Goal: Book appointment/travel/reservation

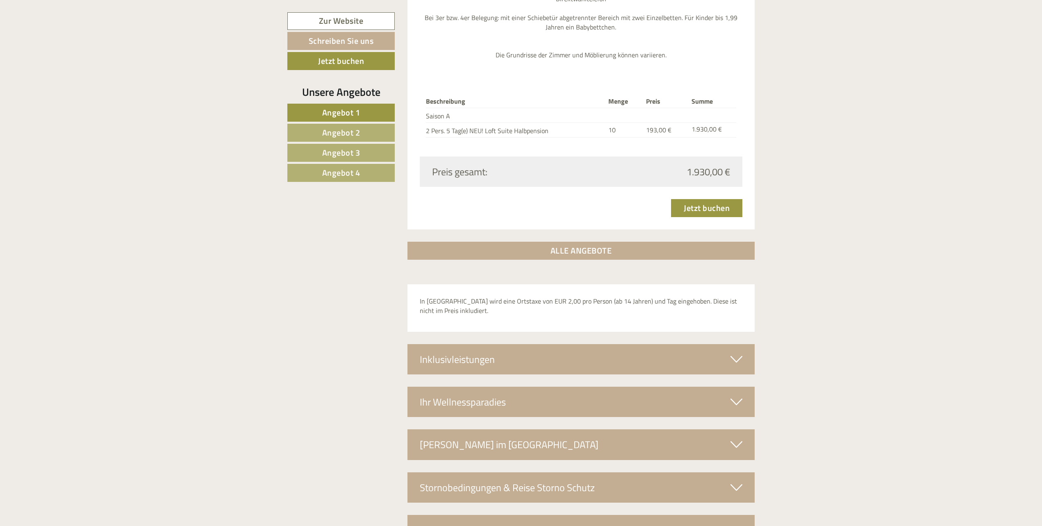
scroll to position [2744, 0]
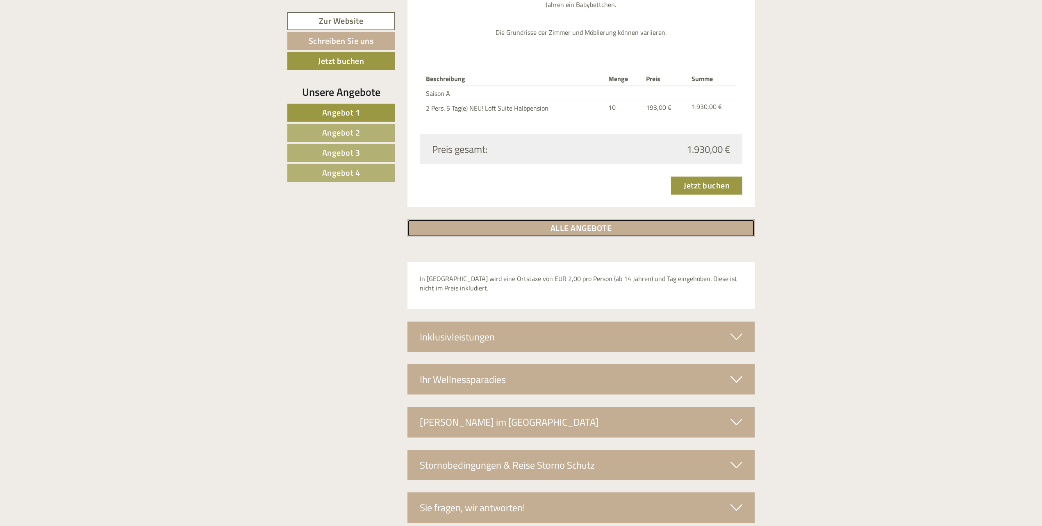
click at [600, 219] on link "ALLE ANGEBOTE" at bounding box center [581, 228] width 348 height 18
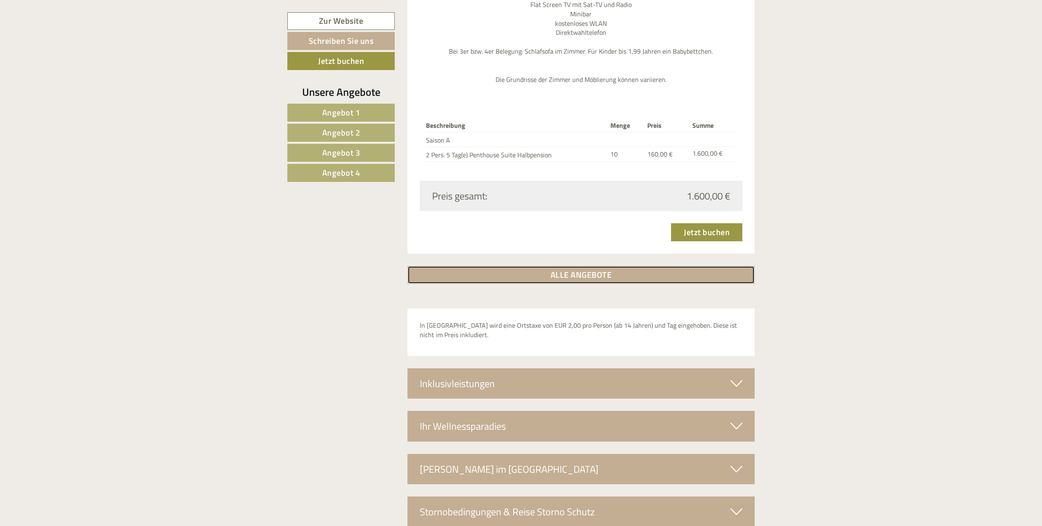
scroll to position [3380, 0]
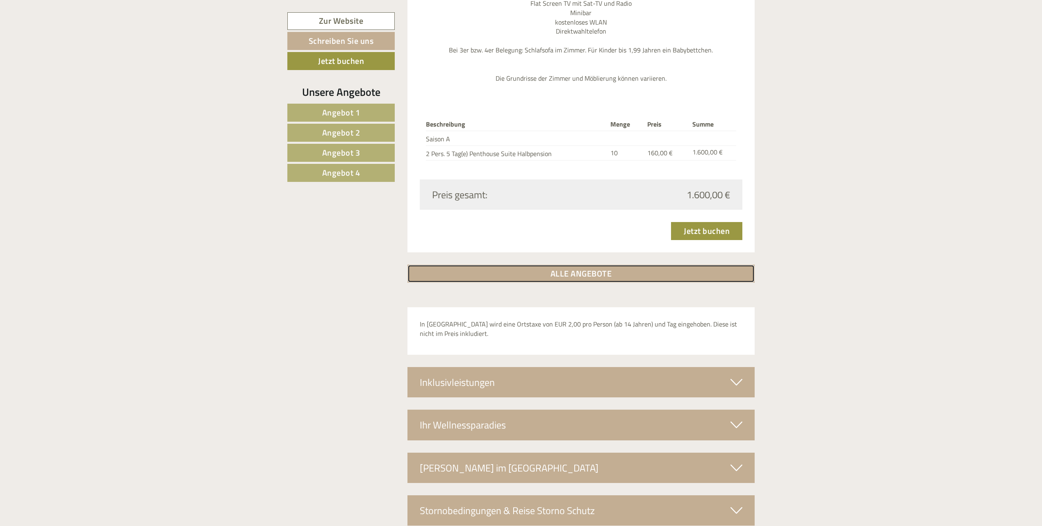
click at [642, 265] on link "ALLE ANGEBOTE" at bounding box center [581, 274] width 348 height 18
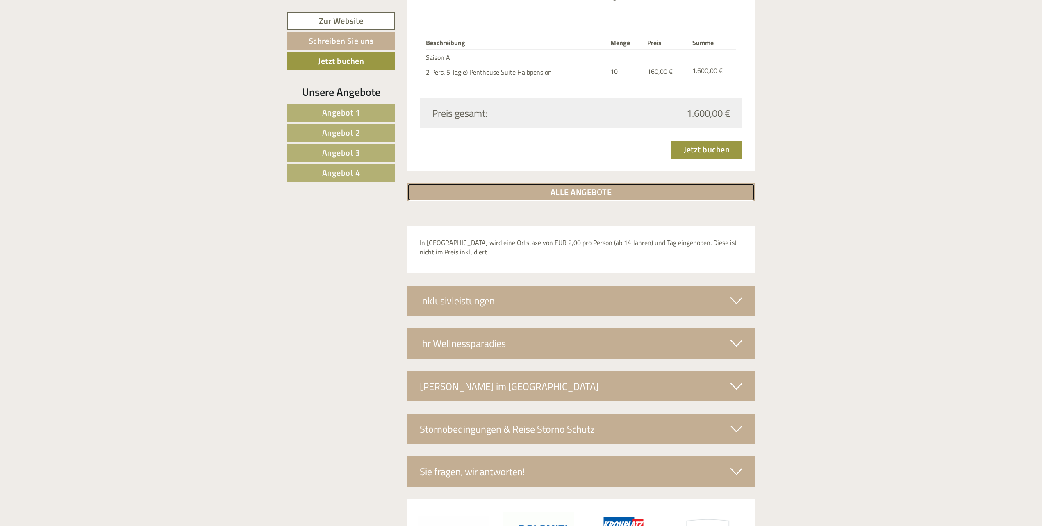
scroll to position [3462, 0]
click at [643, 183] on link "ALLE ANGEBOTE" at bounding box center [581, 192] width 348 height 18
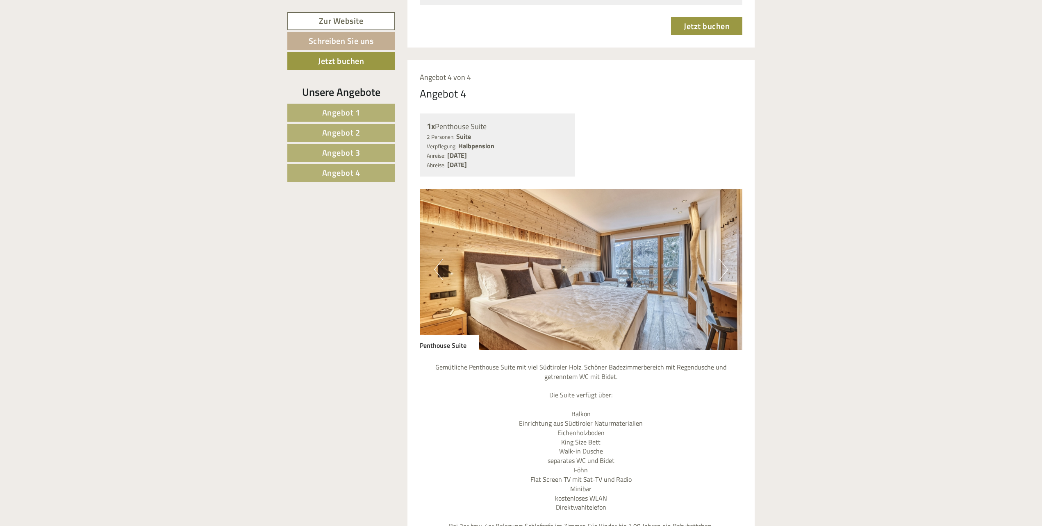
scroll to position [2888, 0]
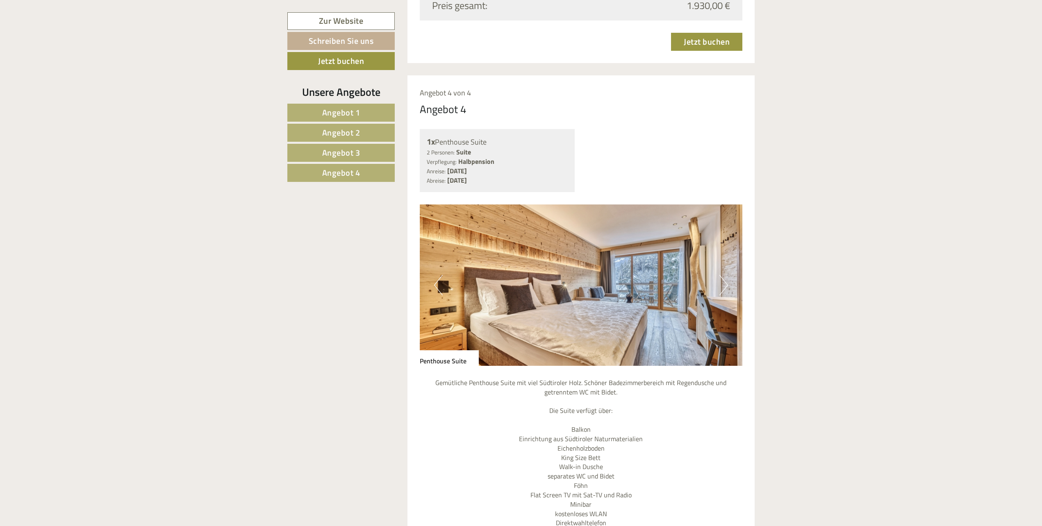
click at [726, 275] on button "Next" at bounding box center [723, 285] width 9 height 20
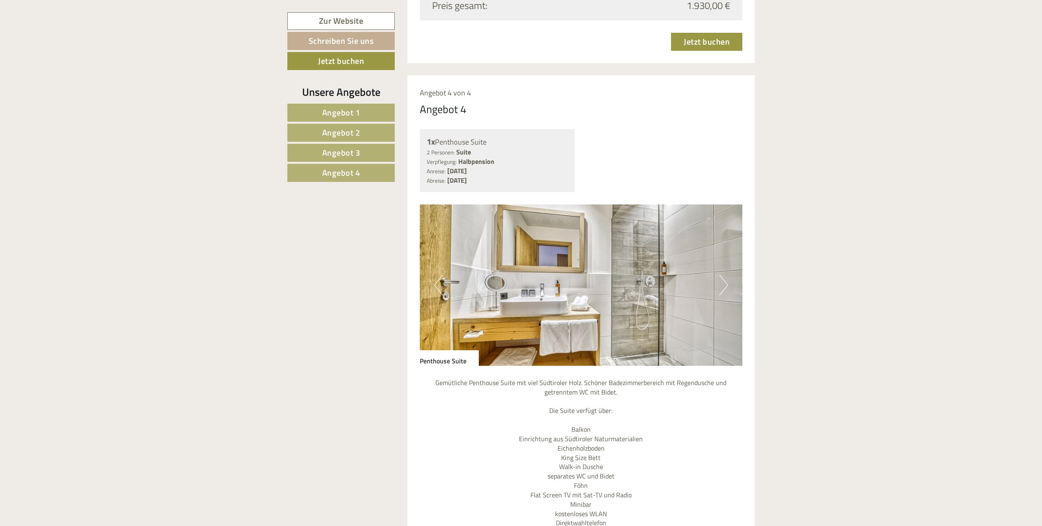
click at [726, 275] on button "Next" at bounding box center [723, 285] width 9 height 20
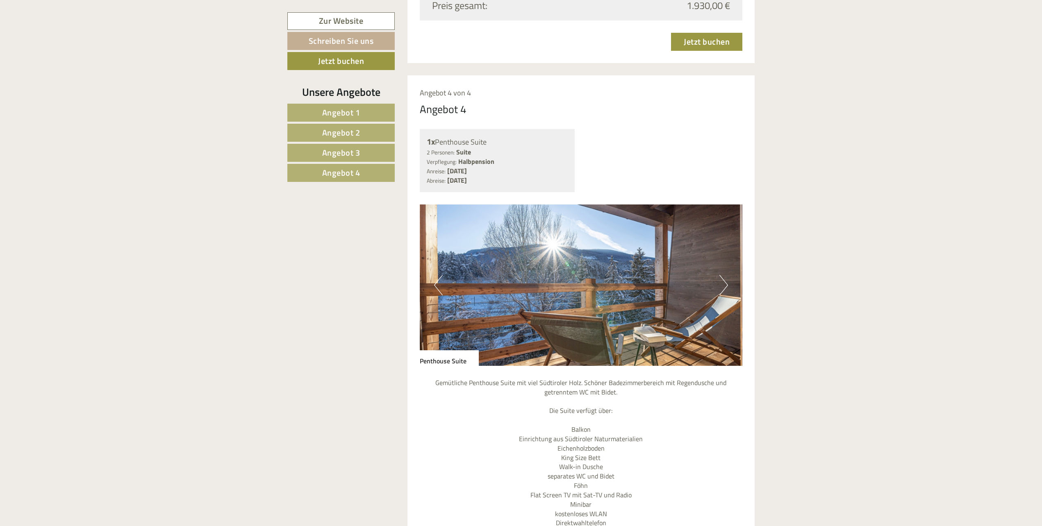
click at [726, 275] on button "Next" at bounding box center [723, 285] width 9 height 20
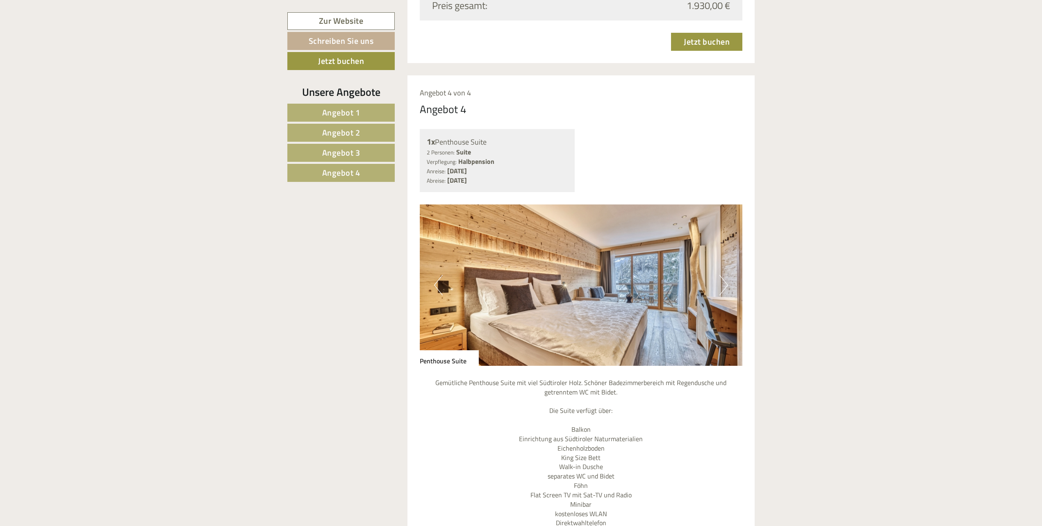
click at [726, 275] on button "Next" at bounding box center [723, 285] width 9 height 20
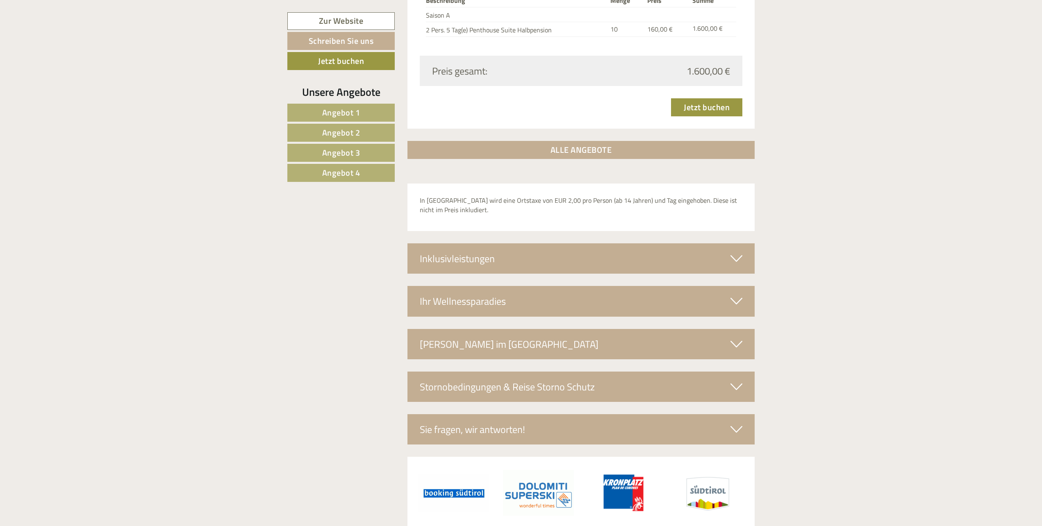
scroll to position [3508, 0]
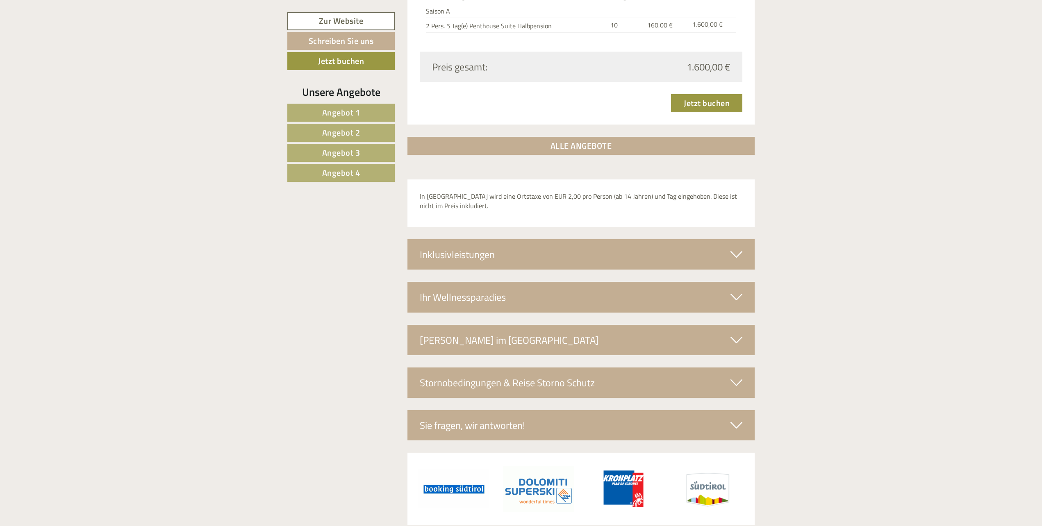
click at [493, 239] on div "Inklusivleistungen" at bounding box center [581, 254] width 348 height 30
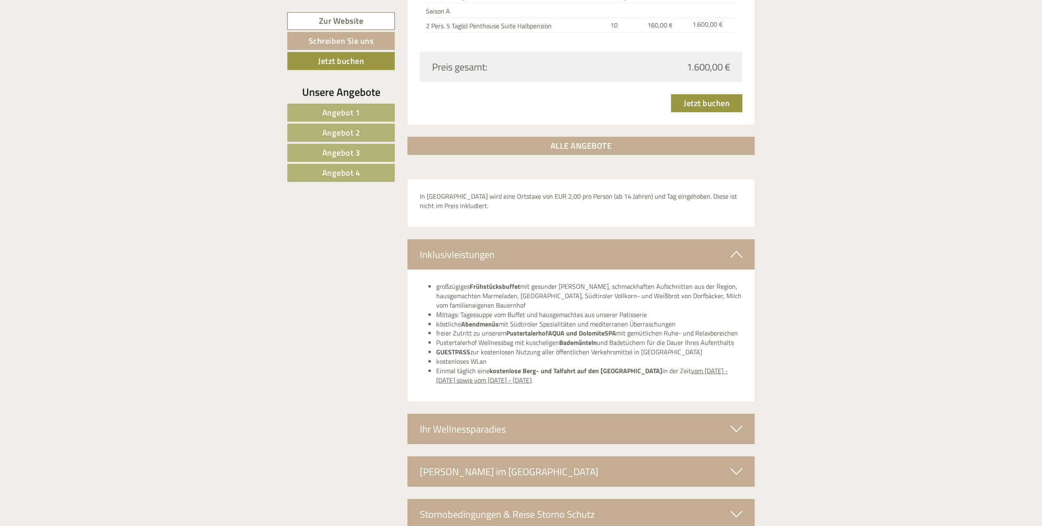
click at [481, 414] on div "Ihr Wellnessparadies" at bounding box center [581, 429] width 348 height 30
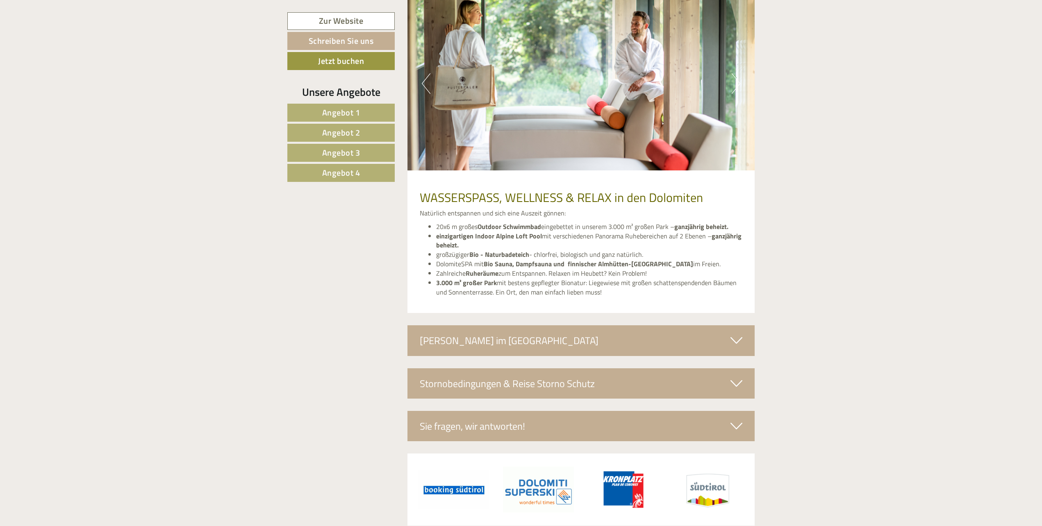
scroll to position [3956, 0]
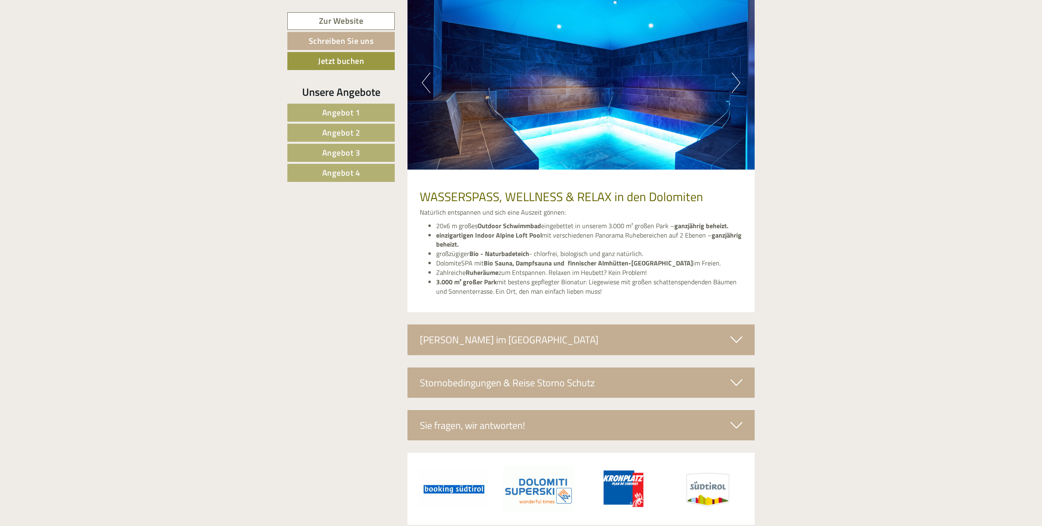
click at [733, 376] on icon at bounding box center [737, 383] width 12 height 14
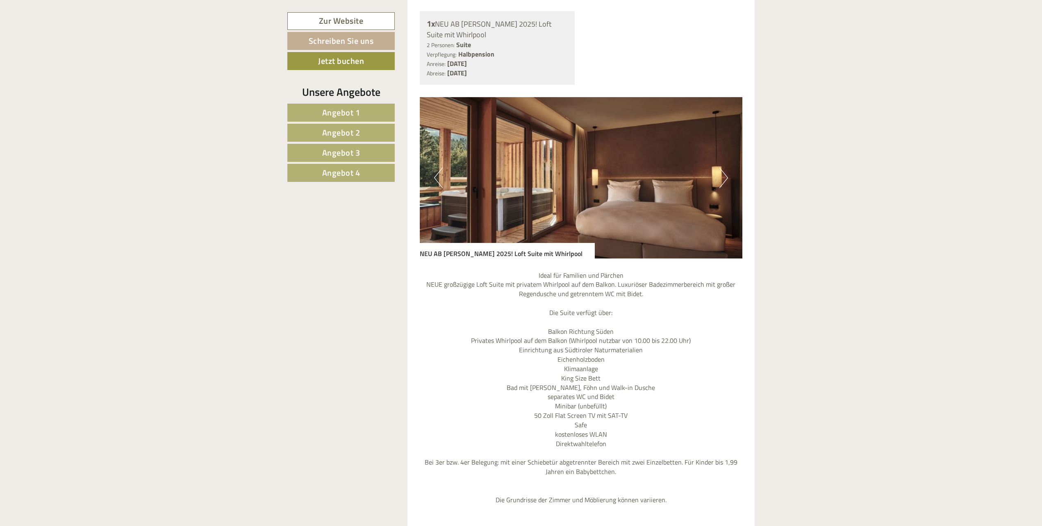
scroll to position [828, 0]
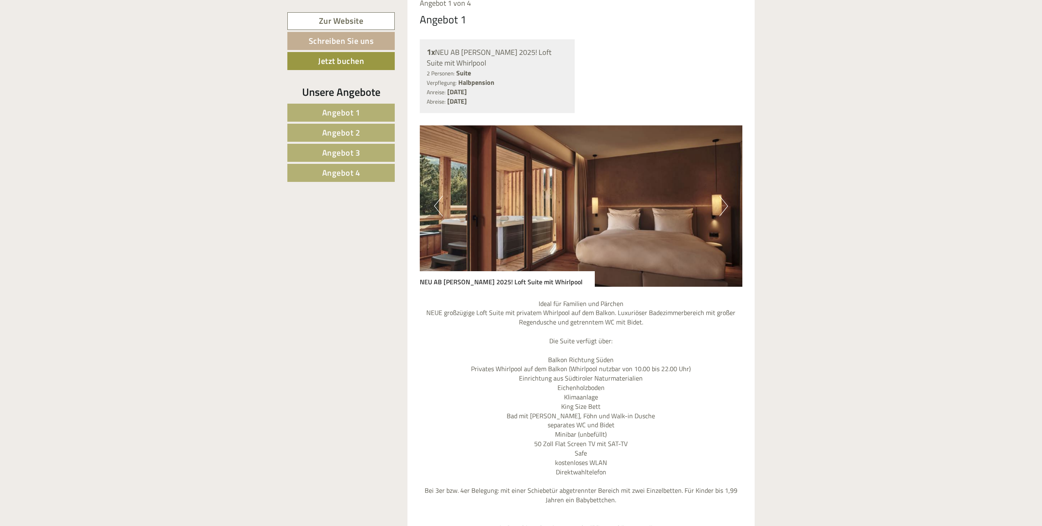
click at [728, 196] on button "Next" at bounding box center [723, 206] width 9 height 20
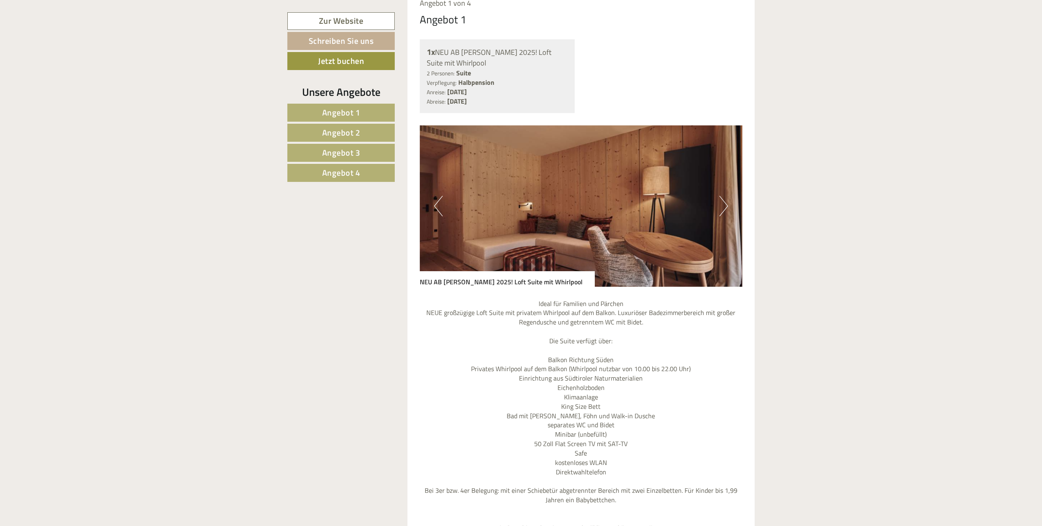
click at [728, 196] on button "Next" at bounding box center [723, 206] width 9 height 20
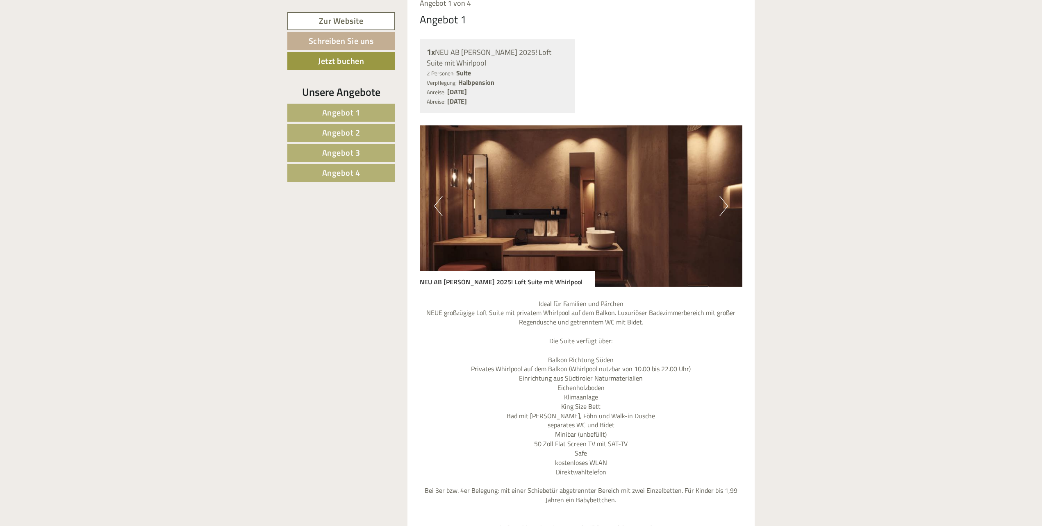
click at [728, 196] on button "Next" at bounding box center [723, 206] width 9 height 20
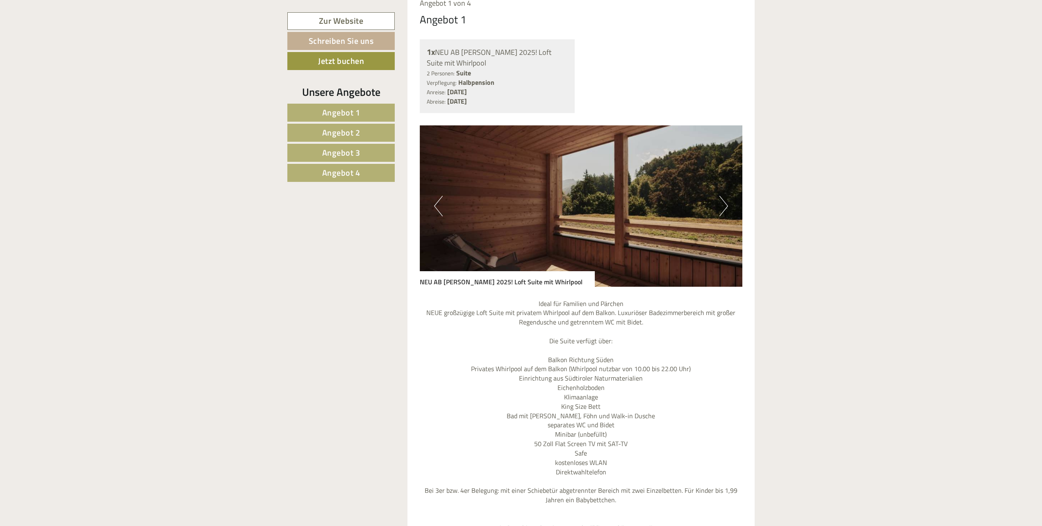
click at [728, 196] on button "Next" at bounding box center [723, 206] width 9 height 20
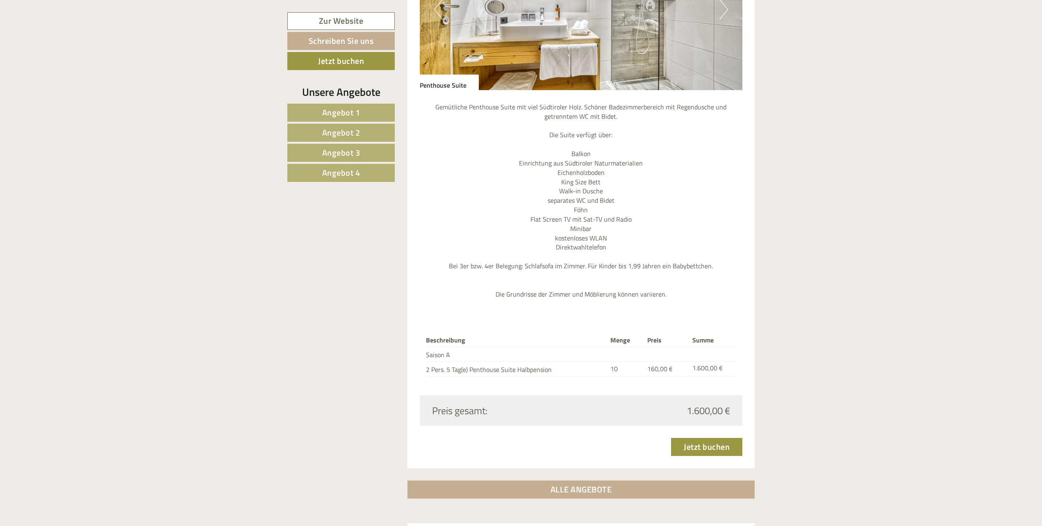
scroll to position [3165, 0]
click at [696, 437] on link "Jetzt buchen" at bounding box center [706, 446] width 71 height 18
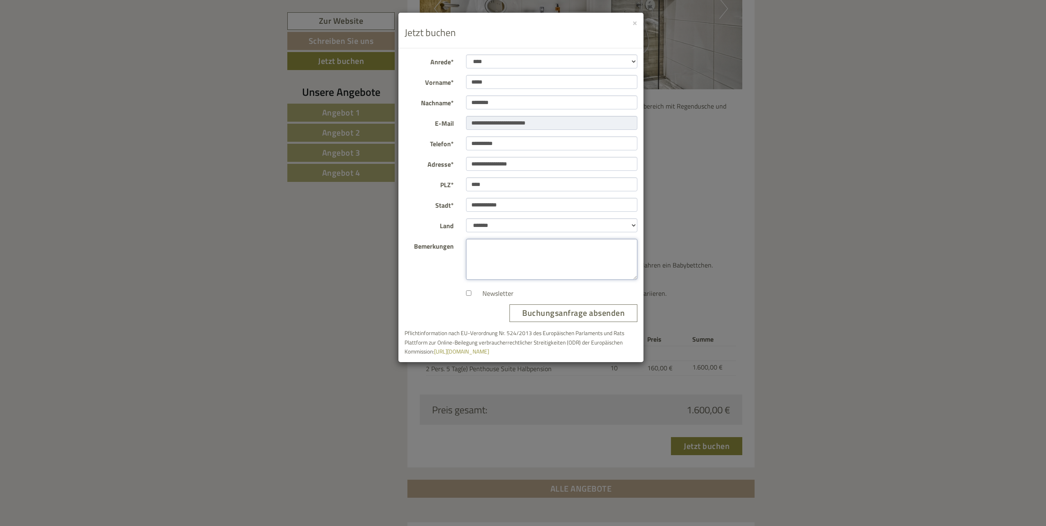
click at [478, 248] on textarea "Bemerkungen" at bounding box center [552, 259] width 172 height 41
click at [473, 259] on textarea "**********" at bounding box center [552, 259] width 172 height 41
click at [592, 243] on textarea "**********" at bounding box center [552, 259] width 172 height 41
type textarea "**********"
click at [549, 313] on button "Buchungsanfrage absenden" at bounding box center [574, 314] width 128 height 18
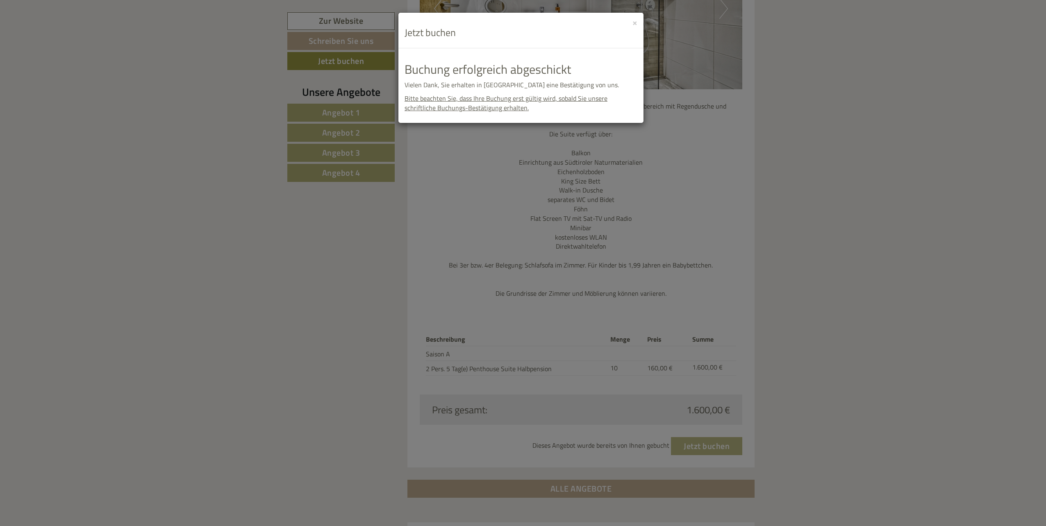
click at [631, 21] on div "× Jetzt buchen" at bounding box center [520, 31] width 245 height 36
click at [843, 368] on div "**********" at bounding box center [523, 263] width 1046 height 526
